Goal: Task Accomplishment & Management: Manage account settings

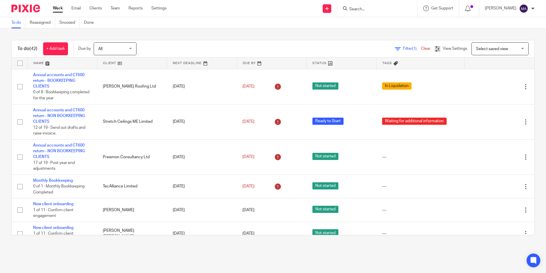
click at [389, 245] on div "To do (42) + Add task Due by All All Today Tomorrow This week Next week This mo…" at bounding box center [273, 138] width 546 height 218
click at [114, 11] on div "Work Email Clients Team Reports Settings Work Email Clients Team Reports Settin…" at bounding box center [111, 8] width 128 height 17
click at [117, 9] on link "Team" at bounding box center [115, 8] width 9 height 6
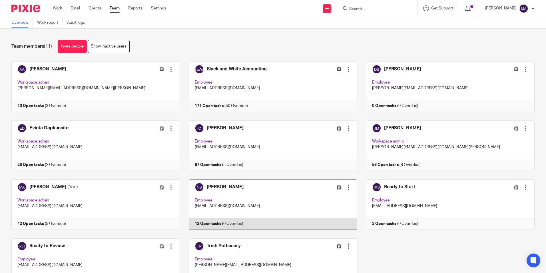
click at [227, 194] on link at bounding box center [268, 204] width 177 height 50
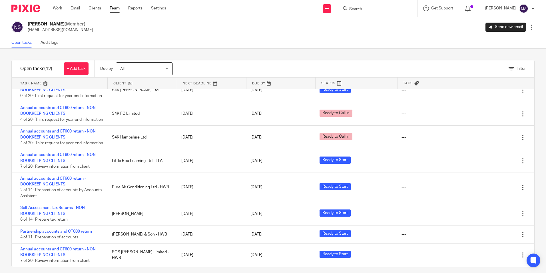
click at [137, 268] on div "Filter tasks Only show tasks matching all of these conditions 1 Client name Is …" at bounding box center [273, 161] width 546 height 224
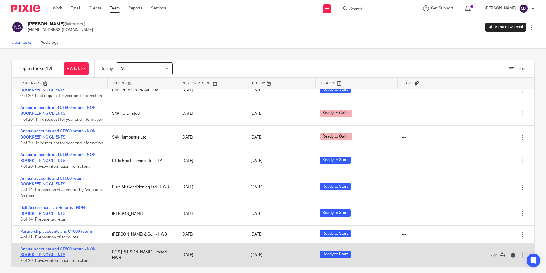
click at [69, 250] on link "Annual accounts and CT600 return - NON BOOKKEEPING CLIENTS" at bounding box center [57, 252] width 75 height 10
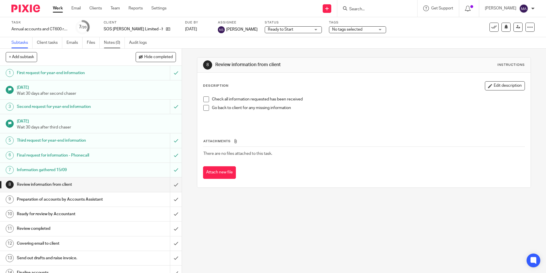
click at [108, 46] on link "Notes (0)" at bounding box center [114, 42] width 21 height 11
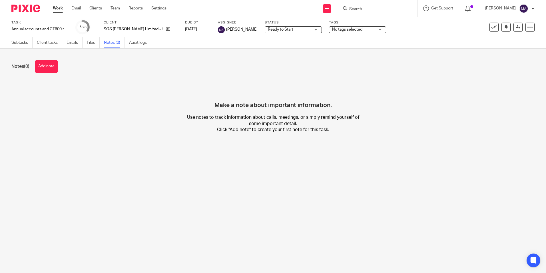
click at [391, 9] on input "Search" at bounding box center [374, 9] width 51 height 5
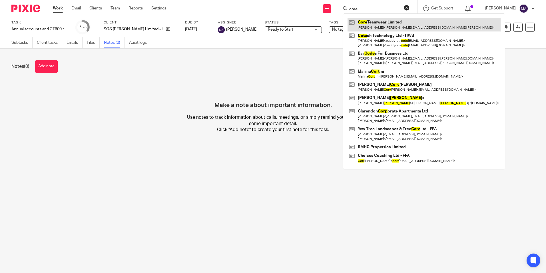
type input "core"
click at [386, 20] on link at bounding box center [424, 24] width 153 height 13
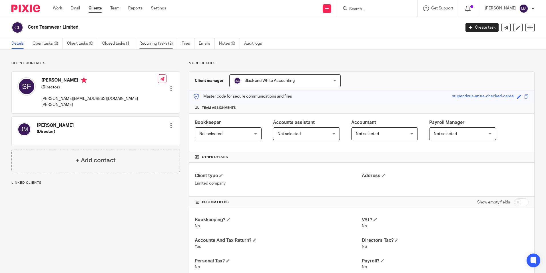
click at [154, 45] on link "Recurring tasks (2)" at bounding box center [158, 43] width 38 height 11
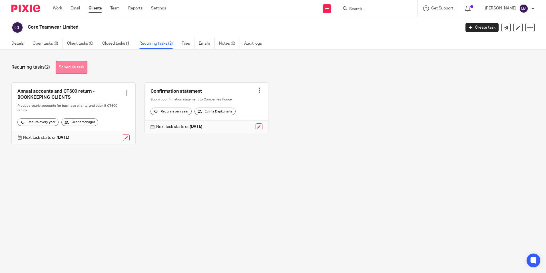
click at [85, 69] on link "Schedule task" at bounding box center [72, 67] width 32 height 13
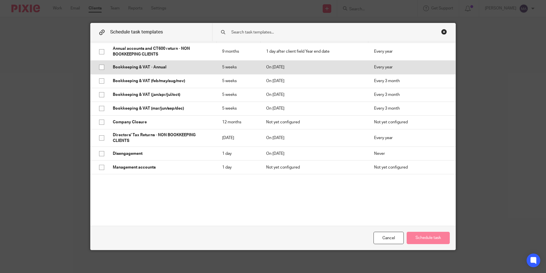
scroll to position [86, 0]
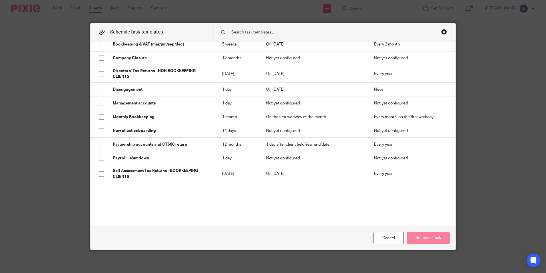
click at [243, 198] on div "Select all 0 of 19 task templates selected Name Deadline Trigger Repeat Annual …" at bounding box center [273, 133] width 365 height 184
click at [441, 33] on div "Close this dialog window" at bounding box center [444, 32] width 6 height 6
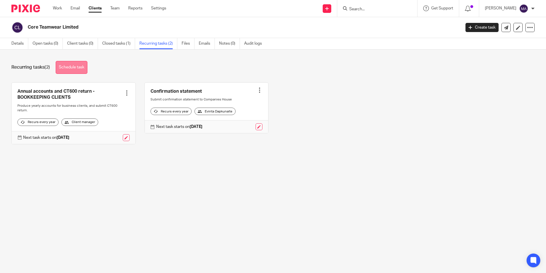
click at [78, 70] on link "Schedule task" at bounding box center [72, 67] width 32 height 13
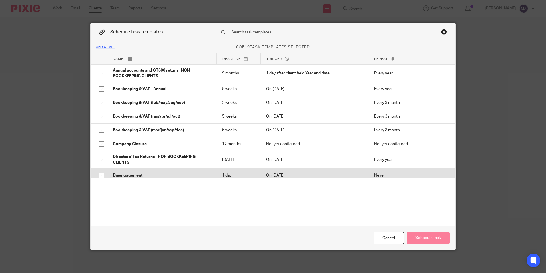
scroll to position [57, 0]
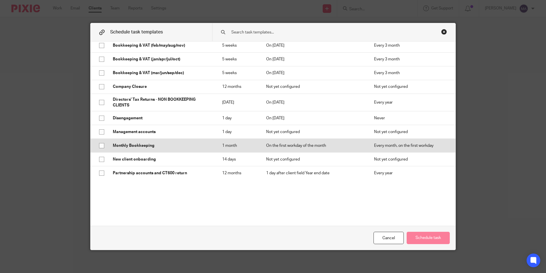
click at [146, 145] on p "Monthly Bookkeeping" at bounding box center [162, 146] width 98 height 6
checkbox input "true"
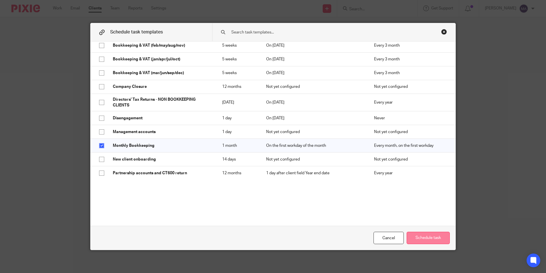
click at [439, 237] on button "Schedule task" at bounding box center [428, 237] width 43 height 12
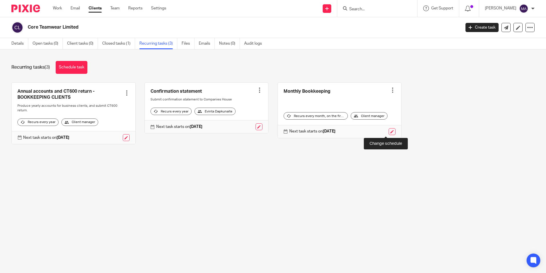
click at [389, 132] on link at bounding box center [392, 131] width 7 height 7
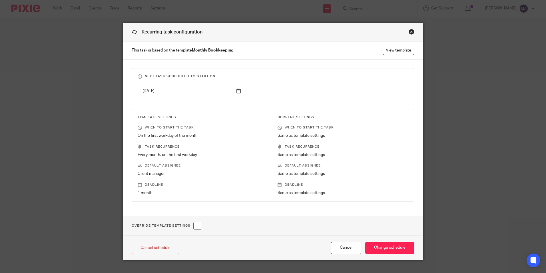
click at [235, 91] on input "[DATE]" at bounding box center [192, 91] width 108 height 13
click at [309, 85] on div "[DATE]" at bounding box center [269, 91] width 280 height 13
click at [239, 90] on input "[DATE]" at bounding box center [192, 91] width 108 height 13
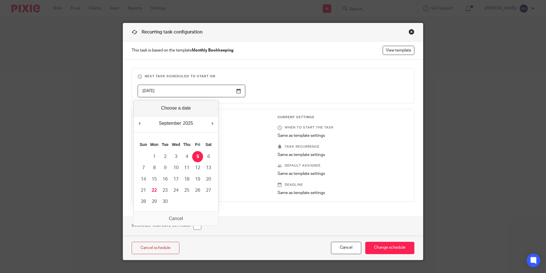
click at [234, 94] on input "2025-09-05" at bounding box center [192, 91] width 108 height 13
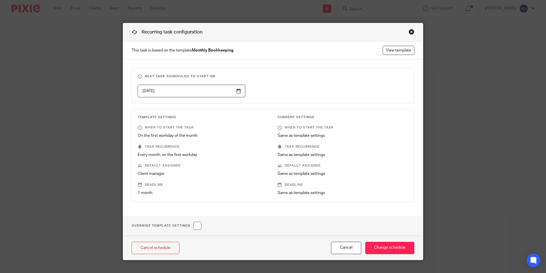
click at [236, 90] on input "2025-09-01" at bounding box center [192, 91] width 108 height 13
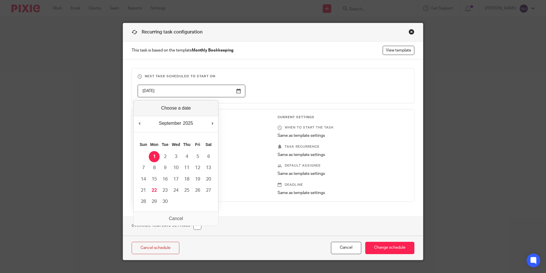
click at [218, 122] on div "September January February March April May June July August September October N…" at bounding box center [176, 124] width 85 height 16
type input "2025-10-01"
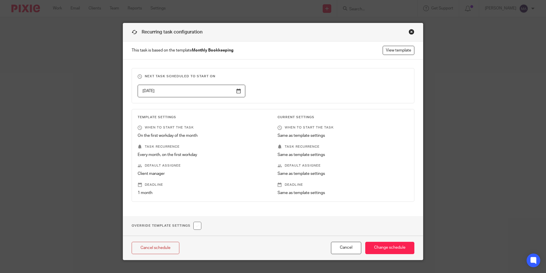
click at [395, 174] on p "Same as template settings" at bounding box center [343, 174] width 131 height 6
click at [403, 250] on input "Change schedule" at bounding box center [389, 247] width 49 height 12
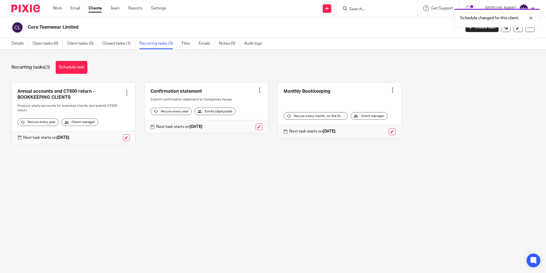
click at [177, 214] on main "Core Teamwear Limited Create task Update from Companies House Export data Merge…" at bounding box center [273, 136] width 546 height 273
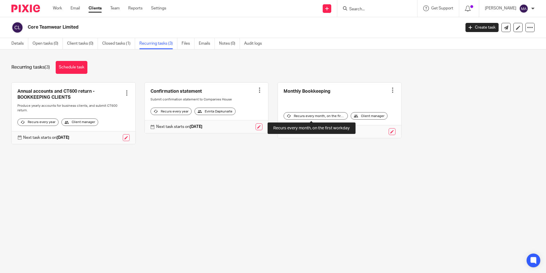
click at [315, 115] on div "Recurs every month, on the first workday" at bounding box center [316, 115] width 64 height 7
click at [289, 116] on div "Recurs every month, on the first workday" at bounding box center [316, 115] width 64 height 7
click at [390, 88] on div at bounding box center [393, 90] width 6 height 6
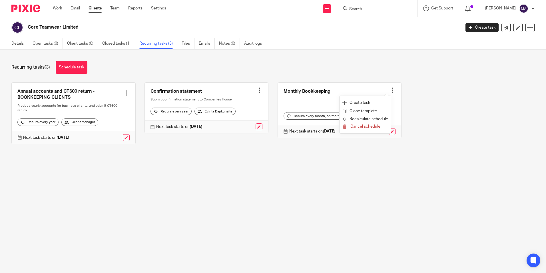
click at [493, 104] on div "Annual accounts and CT600 return - BOOKKEEPING CLIENTS Create task Clone templa…" at bounding box center [269, 117] width 532 height 70
click at [328, 113] on div "Recurs every month, on the first workday" at bounding box center [316, 115] width 64 height 7
click at [298, 110] on link at bounding box center [340, 110] width 124 height 55
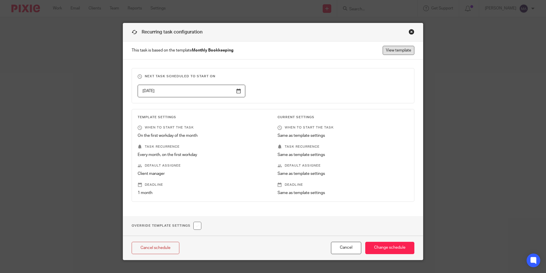
click at [387, 49] on link "View template" at bounding box center [399, 50] width 32 height 9
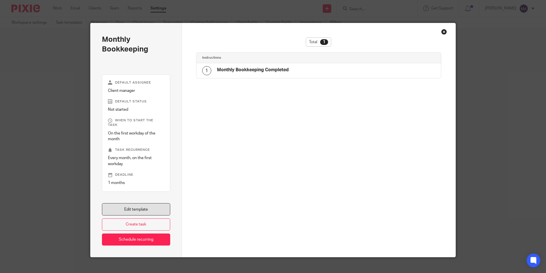
click at [139, 203] on link "Edit template" at bounding box center [136, 209] width 68 height 12
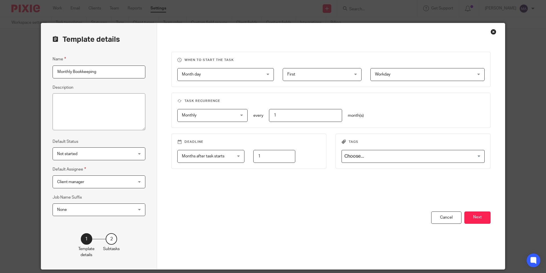
click at [321, 75] on span "First" at bounding box center [316, 74] width 59 height 12
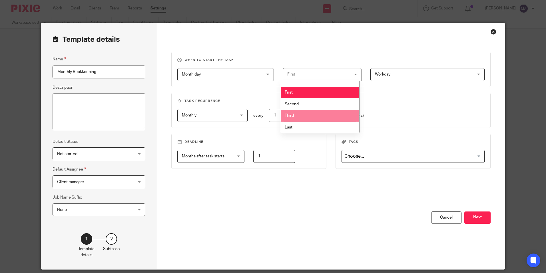
click at [310, 113] on li "Third" at bounding box center [320, 116] width 78 height 12
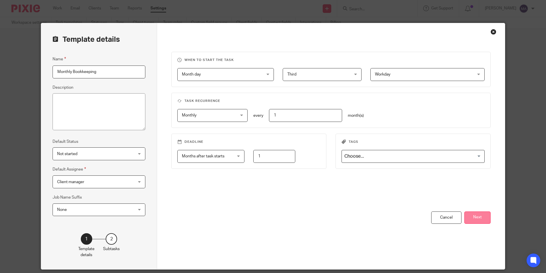
click at [484, 220] on button "Next" at bounding box center [477, 217] width 26 height 12
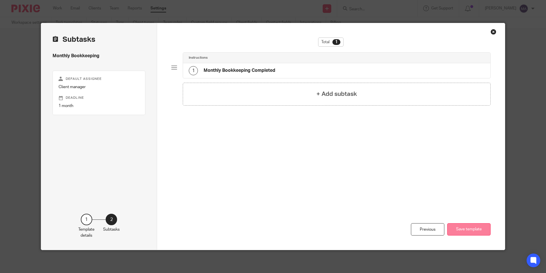
click at [477, 230] on button "Save template" at bounding box center [468, 229] width 43 height 12
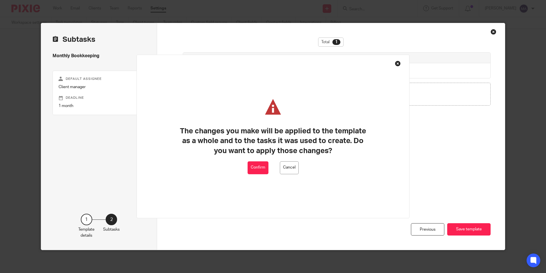
click at [297, 171] on button "Cancel" at bounding box center [289, 167] width 19 height 13
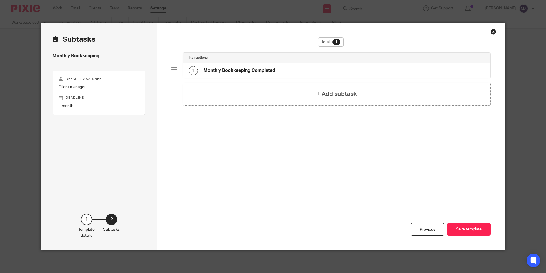
click at [492, 30] on div "Close this dialog window" at bounding box center [494, 32] width 6 height 6
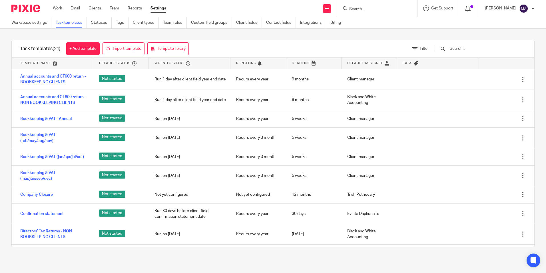
click at [384, 12] on form at bounding box center [379, 8] width 61 height 7
click at [380, 8] on input "Search" at bounding box center [374, 9] width 51 height 5
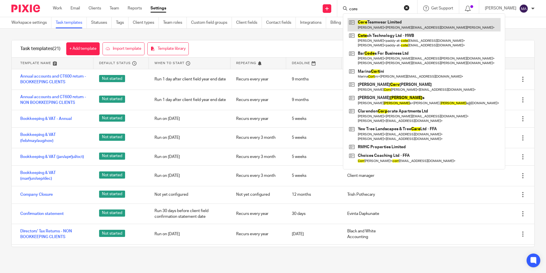
type input "core"
click at [380, 21] on link at bounding box center [424, 24] width 153 height 13
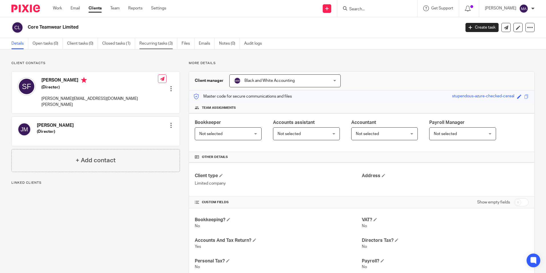
click at [159, 40] on link "Recurring tasks (3)" at bounding box center [158, 43] width 38 height 11
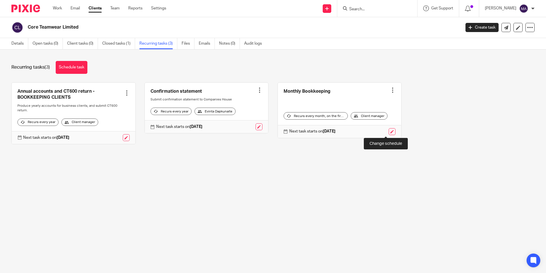
click at [389, 131] on link at bounding box center [392, 131] width 7 height 7
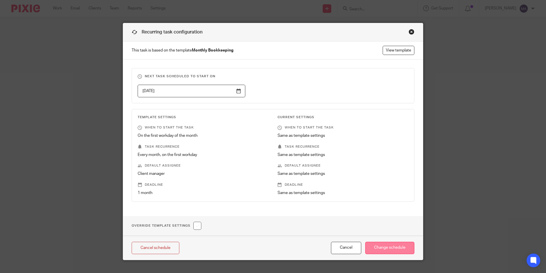
click at [398, 249] on input "Change schedule" at bounding box center [389, 247] width 49 height 12
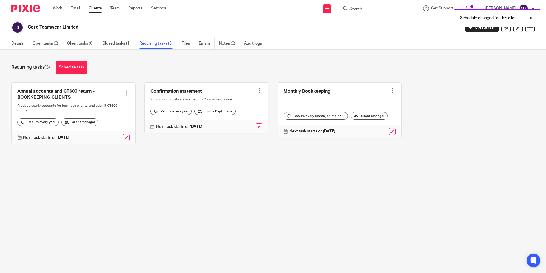
click at [367, 114] on div "Client manager" at bounding box center [369, 115] width 37 height 7
click at [20, 41] on link "Details" at bounding box center [19, 43] width 17 height 11
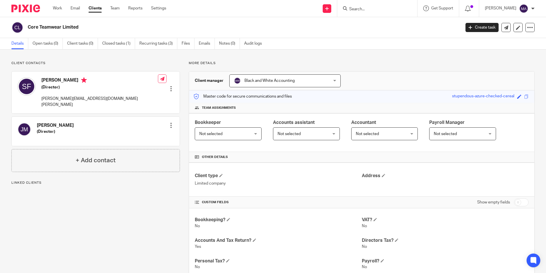
click at [294, 83] on span "Black and White Accounting" at bounding box center [276, 81] width 85 height 12
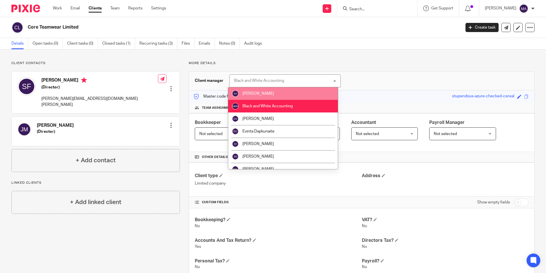
click at [295, 98] on li "[PERSON_NAME]" at bounding box center [283, 93] width 110 height 13
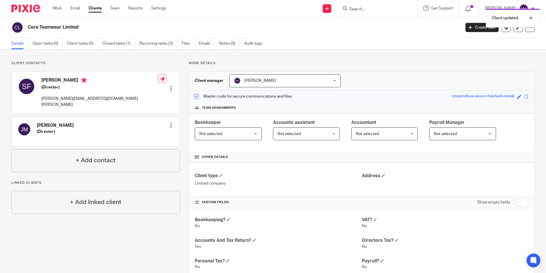
click at [151, 36] on div "Core Teamwear Limited Create task Update from Companies House Export data Merge…" at bounding box center [273, 27] width 546 height 21
click at [153, 42] on link "Recurring tasks (3)" at bounding box center [158, 43] width 38 height 11
